Goal: Navigation & Orientation: Find specific page/section

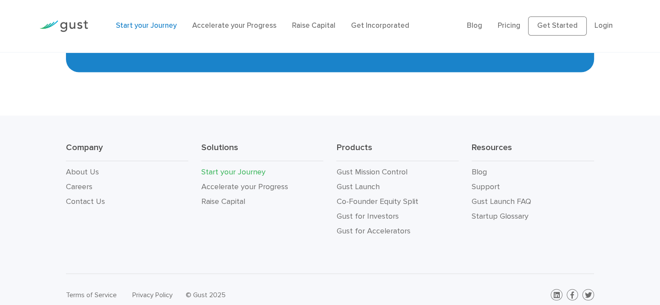
scroll to position [1707, 0]
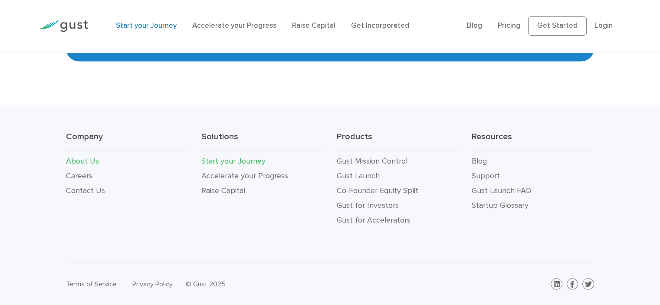
click at [72, 161] on link "About Us" at bounding box center [82, 161] width 33 height 9
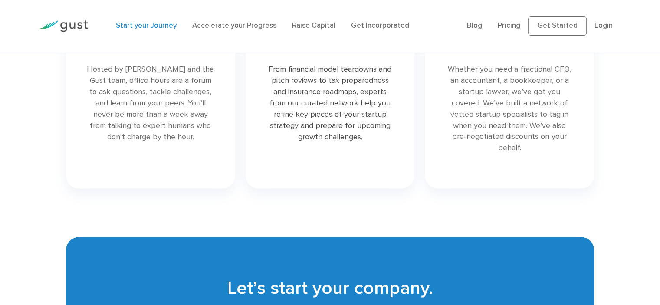
scroll to position [1707, 0]
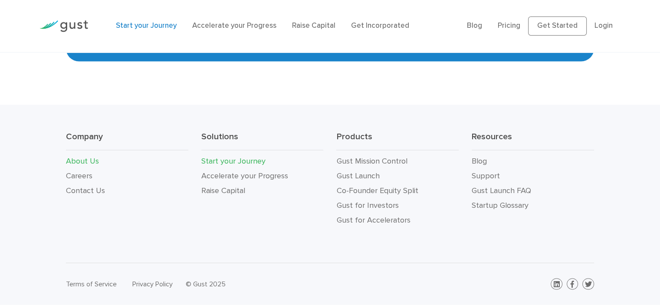
click at [90, 158] on link "About Us" at bounding box center [82, 161] width 33 height 9
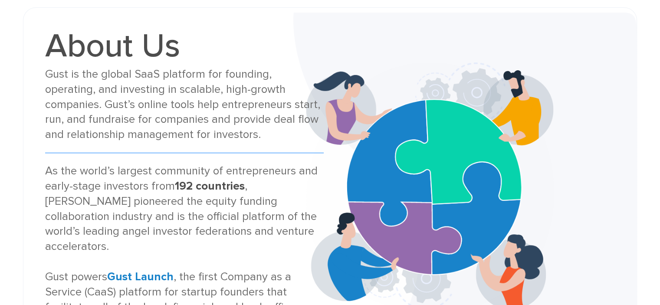
scroll to position [42, 0]
